Goal: Task Accomplishment & Management: Manage account settings

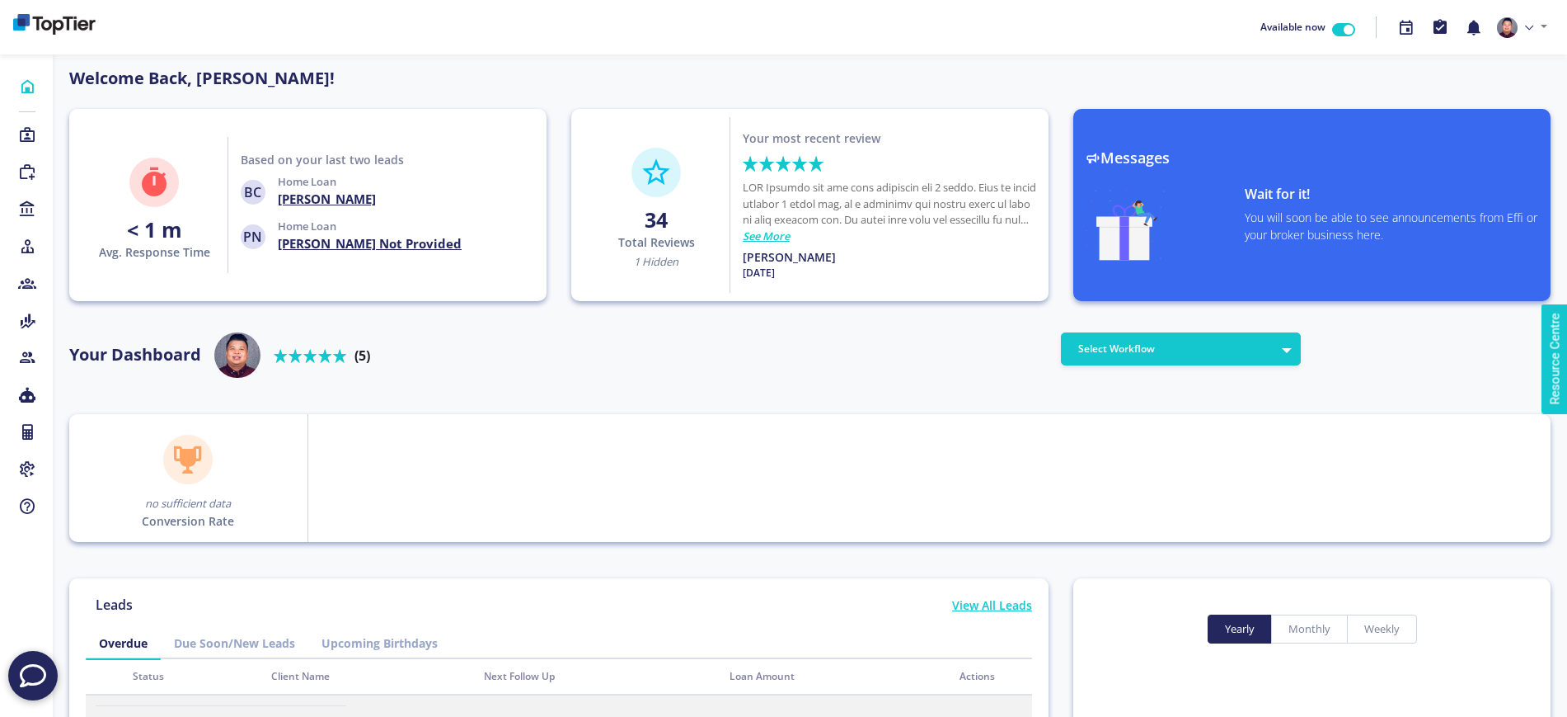
scroll to position [148, 264]
click at [1435, 35] on icon "button" at bounding box center [1439, 27] width 17 height 19
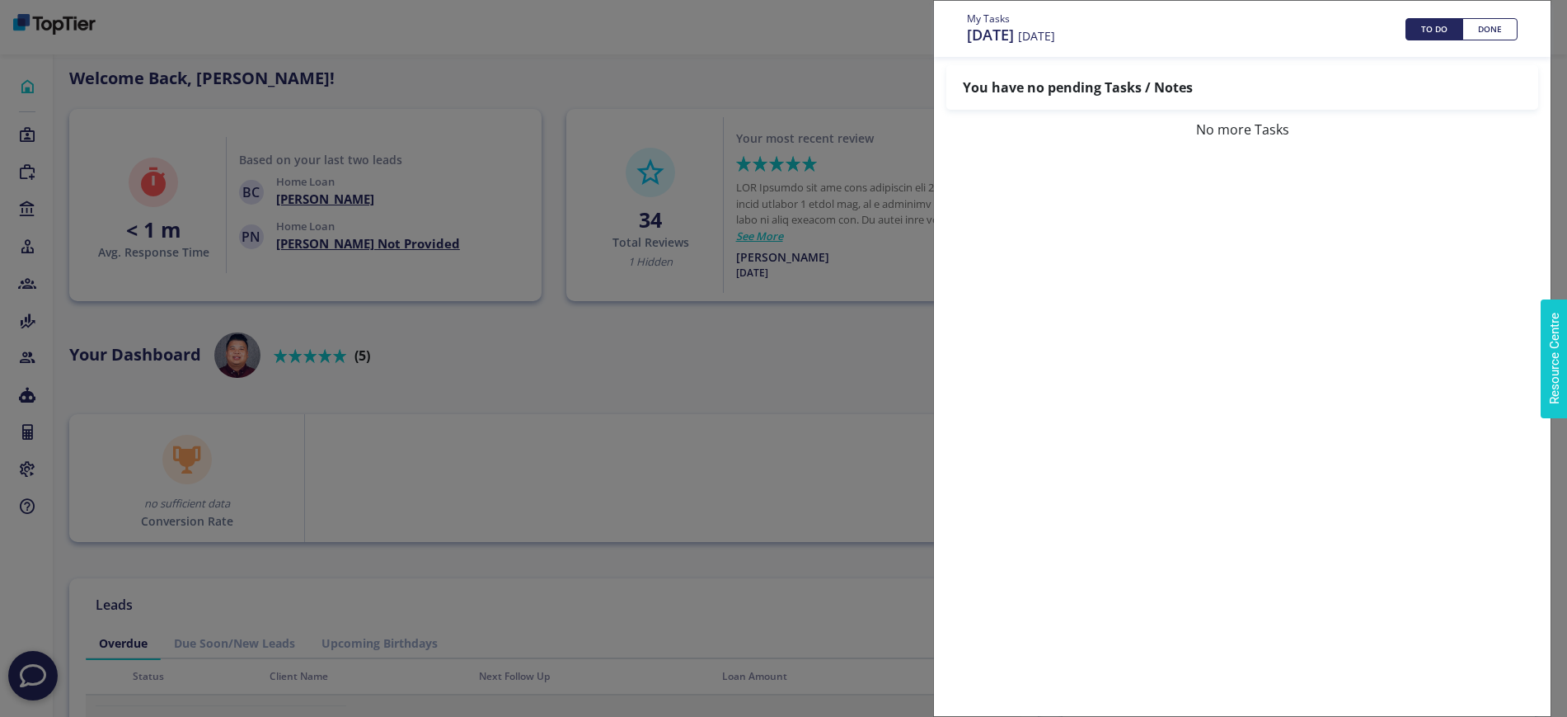
click at [862, 150] on div "My Tasks [DATE] [DATE] TO DO DONE You have no pending Tasks / Notes No more Tas…" at bounding box center [783, 358] width 1567 height 717
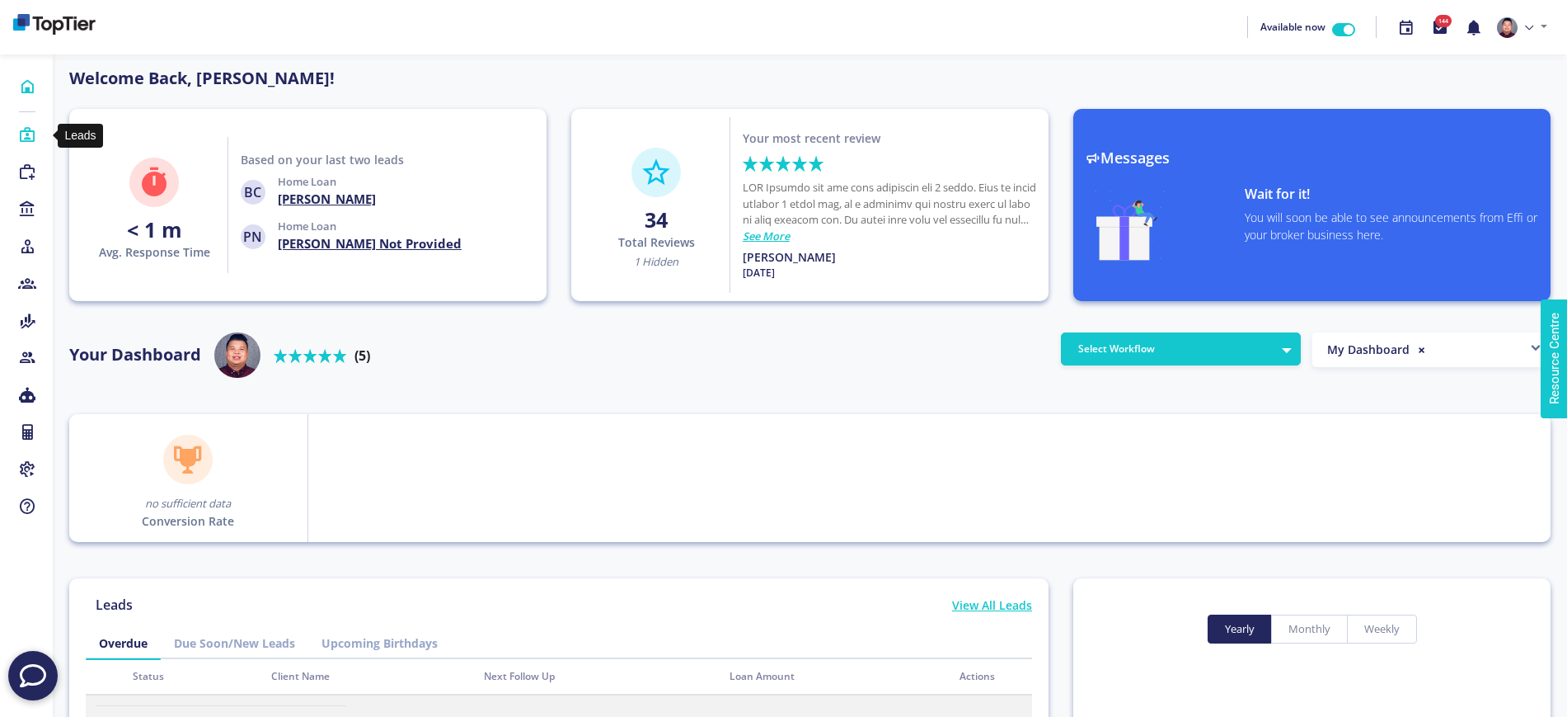
click at [26, 141] on icon at bounding box center [27, 135] width 18 height 16
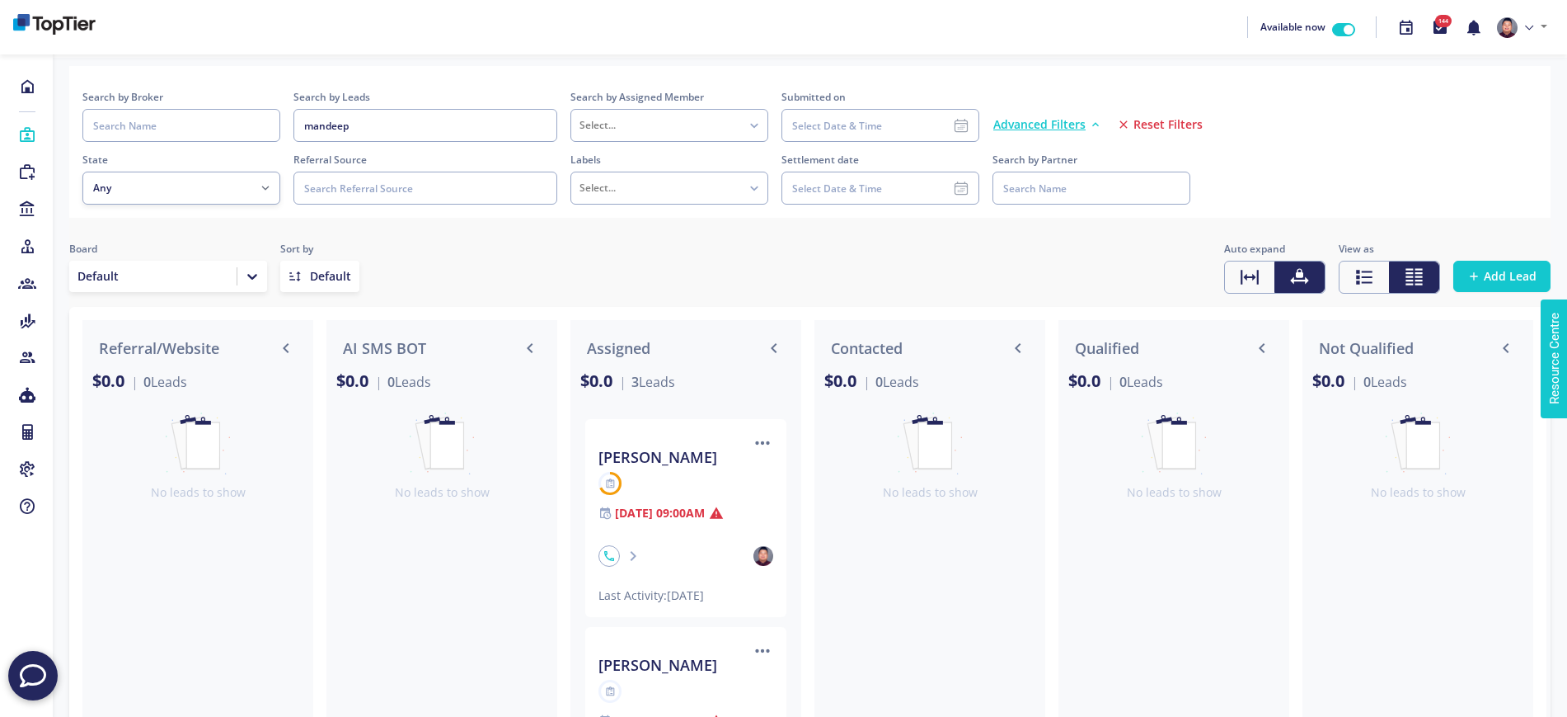
click at [640, 493] on div at bounding box center [686, 483] width 175 height 23
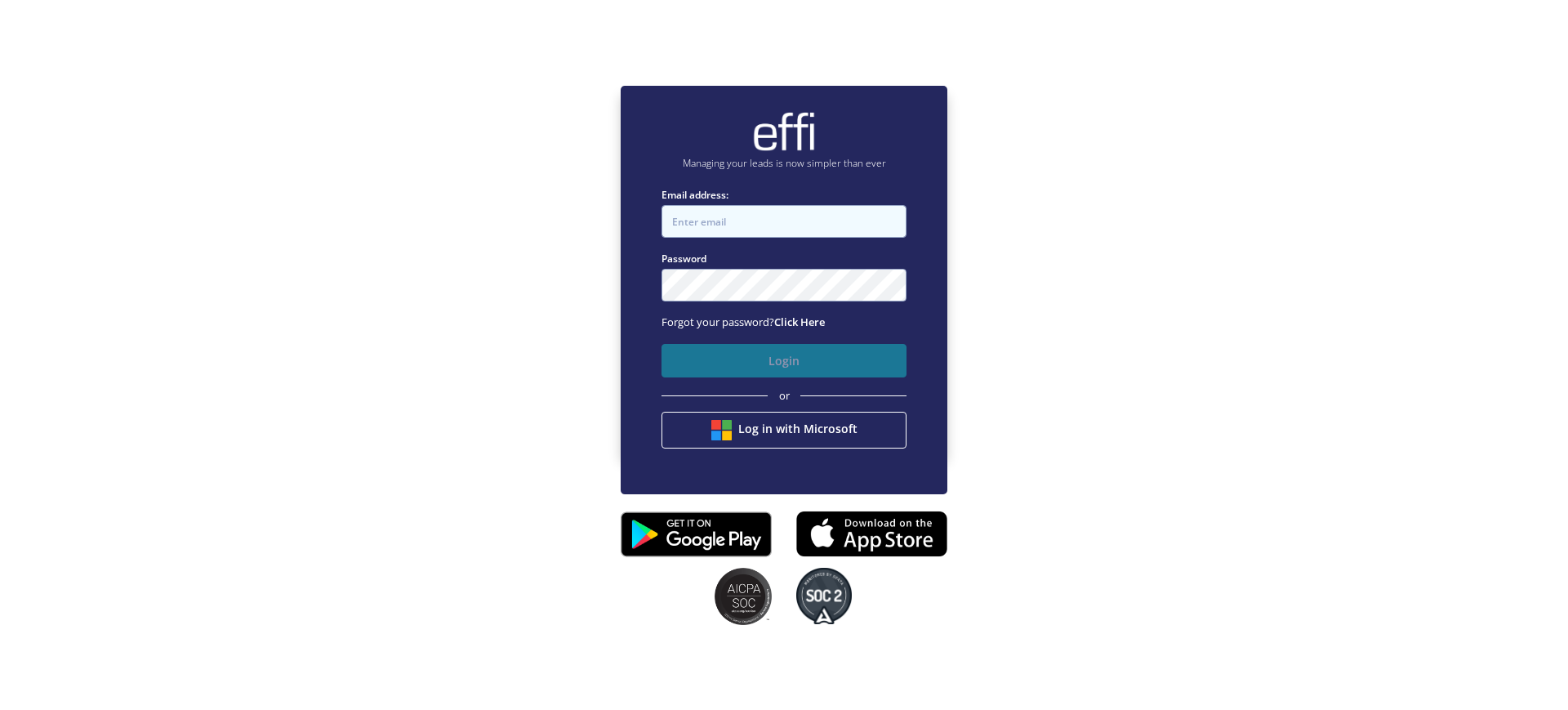
type input "[EMAIL_ADDRESS][DOMAIN_NAME]"
click at [809, 360] on button "Login" at bounding box center [784, 360] width 245 height 34
